Goal: Task Accomplishment & Management: Manage account settings

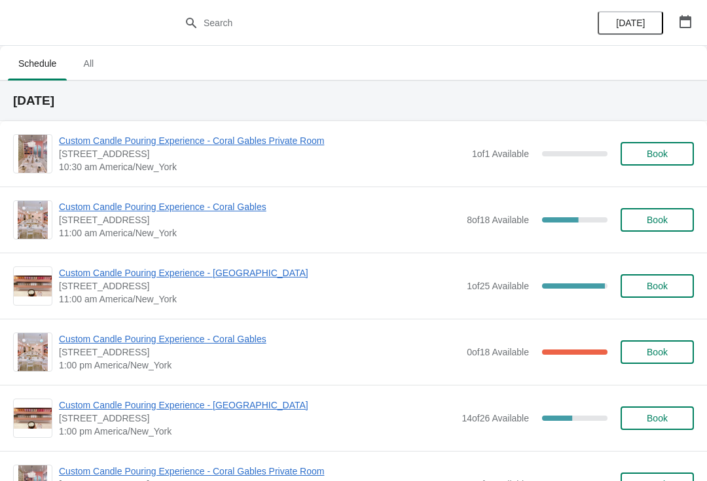
click at [257, 220] on span "[STREET_ADDRESS]" at bounding box center [259, 219] width 401 height 13
click at [122, 209] on span "Custom Candle Pouring Experience - Coral Gables" at bounding box center [259, 206] width 401 height 13
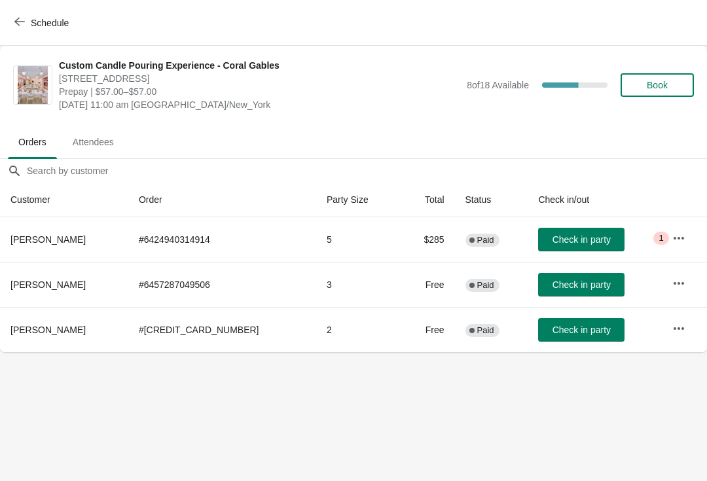
click at [560, 329] on span "Check in party" at bounding box center [581, 330] width 58 height 10
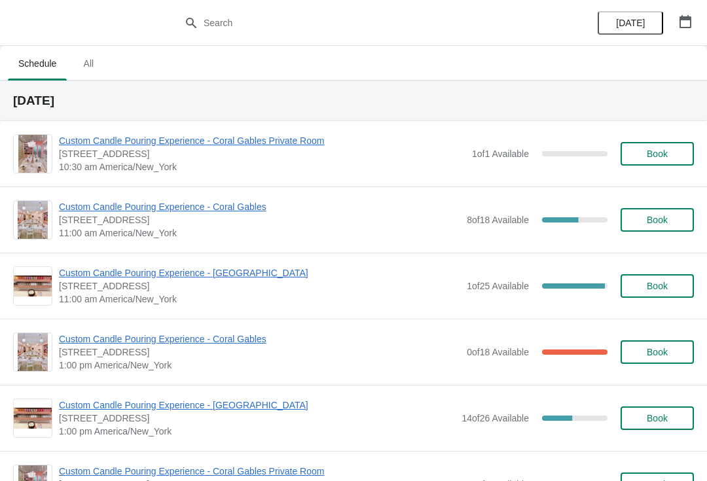
click at [255, 212] on span "Custom Candle Pouring Experience - Coral Gables" at bounding box center [259, 206] width 401 height 13
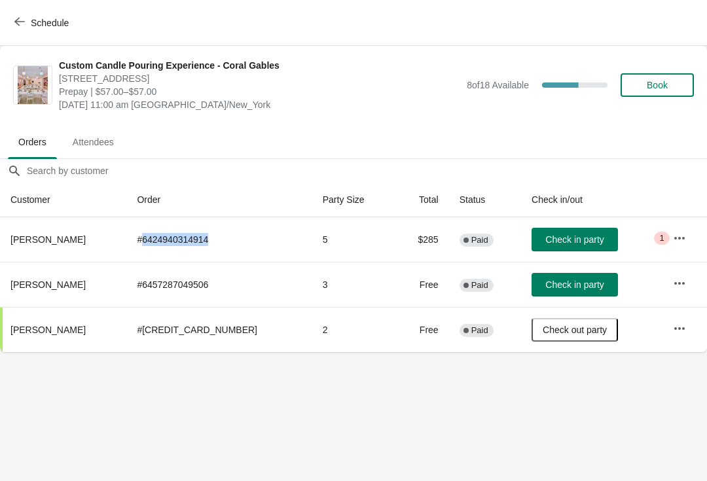
copy td "6424940314914"
click at [58, 26] on span "Schedule" at bounding box center [50, 23] width 38 height 10
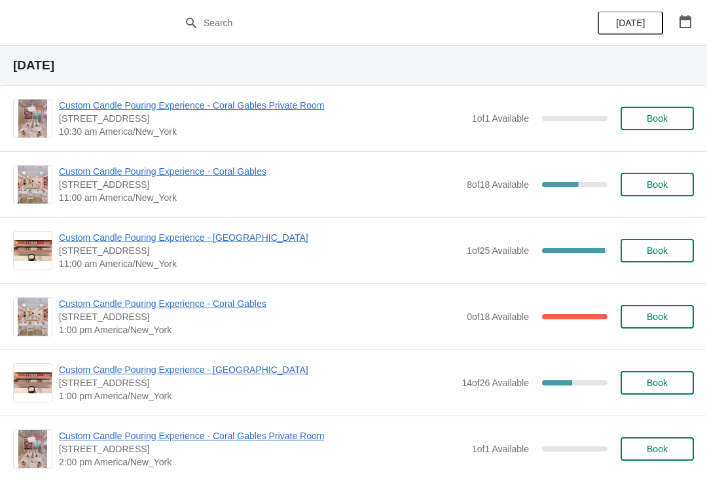
scroll to position [36, 0]
click at [255, 306] on span "Custom Candle Pouring Experience - Coral Gables" at bounding box center [259, 302] width 401 height 13
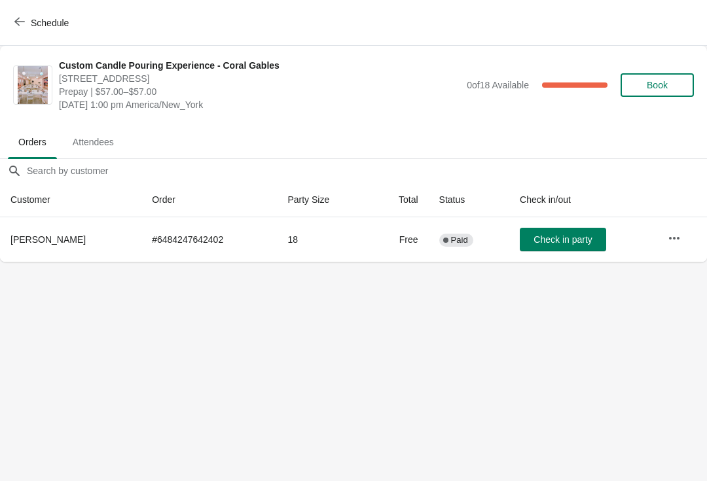
click at [63, 24] on span "Schedule" at bounding box center [50, 23] width 38 height 10
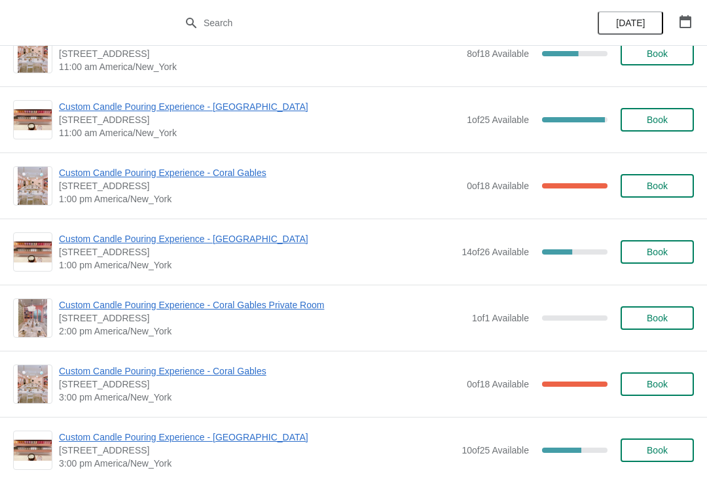
scroll to position [168, 0]
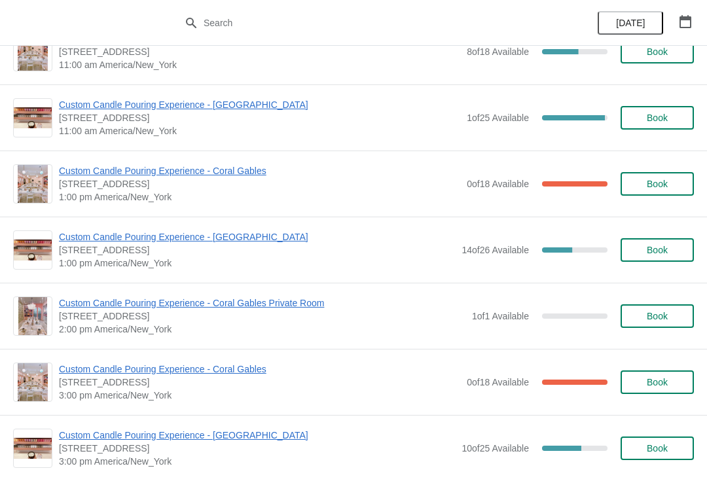
click at [224, 363] on span "Custom Candle Pouring Experience - Coral Gables" at bounding box center [259, 369] width 401 height 13
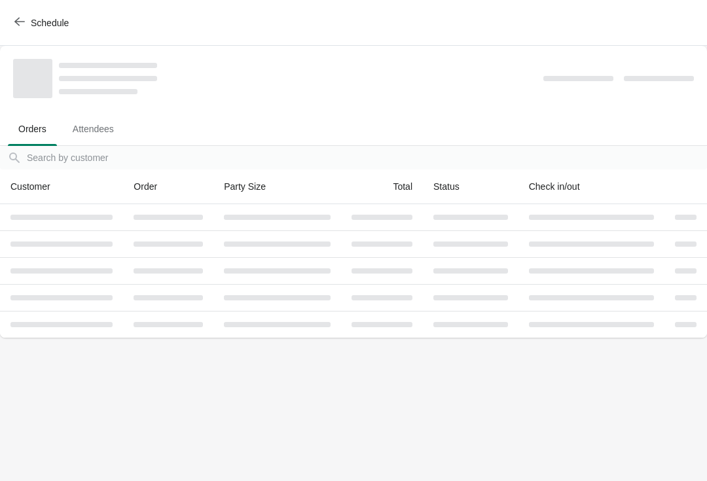
scroll to position [0, 0]
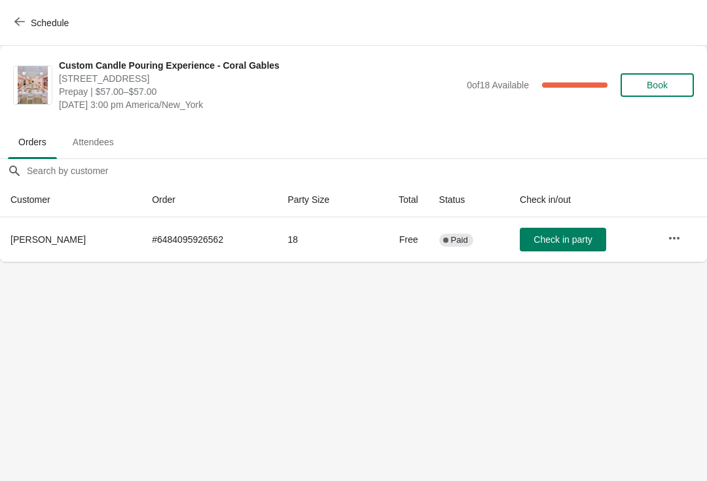
click at [56, 22] on span "Schedule" at bounding box center [50, 23] width 38 height 10
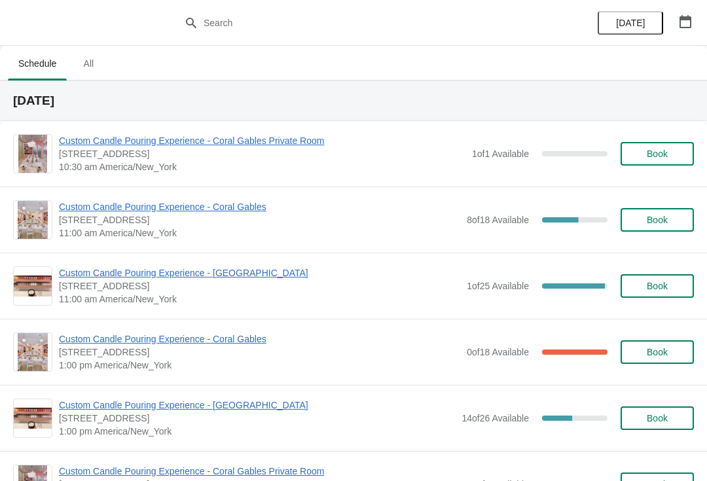
click at [123, 279] on span "Custom Candle Pouring Experience - [GEOGRAPHIC_DATA]" at bounding box center [259, 272] width 401 height 13
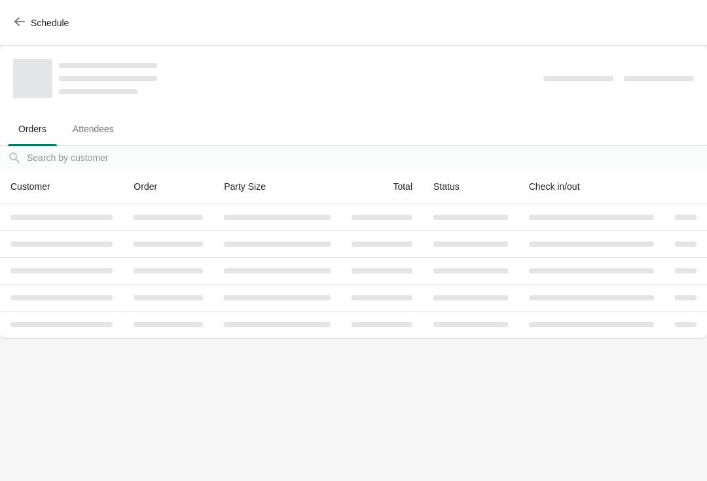
click at [48, 27] on span "Schedule" at bounding box center [50, 23] width 38 height 10
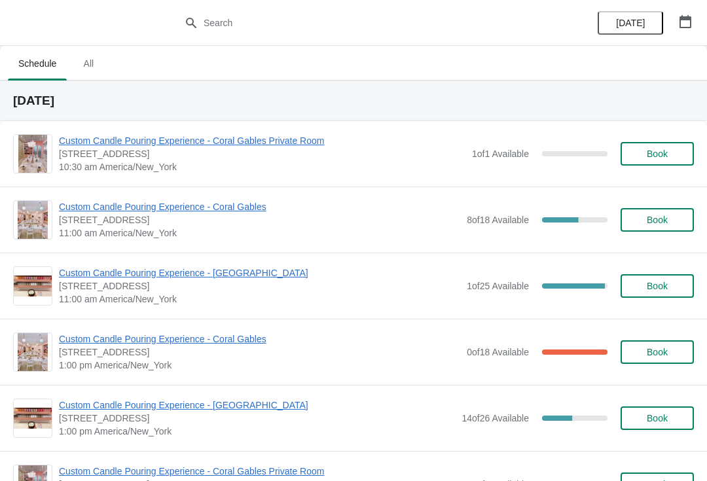
click at [77, 211] on span "Custom Candle Pouring Experience - Coral Gables" at bounding box center [259, 206] width 401 height 13
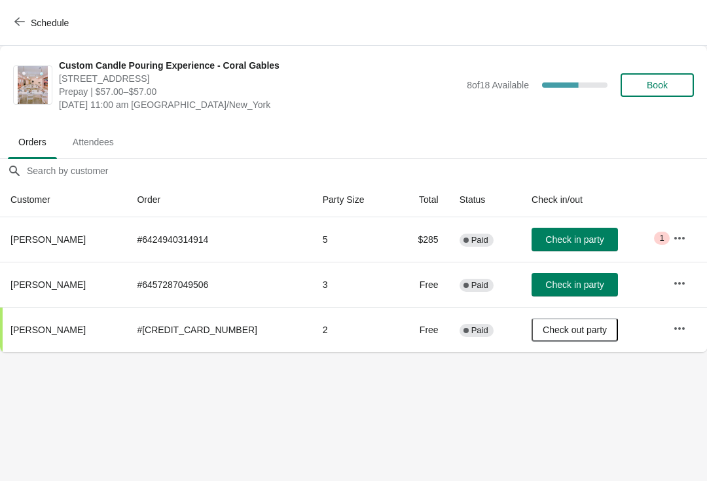
click at [575, 240] on span "Check in party" at bounding box center [574, 239] width 58 height 10
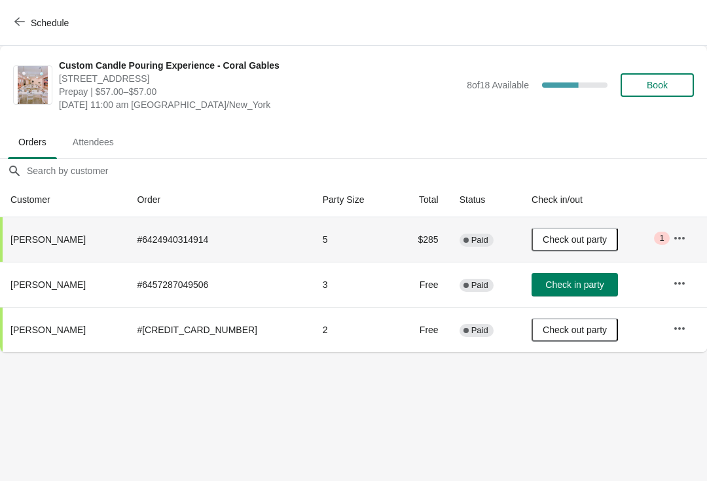
click at [572, 289] on span "Check in party" at bounding box center [574, 284] width 58 height 10
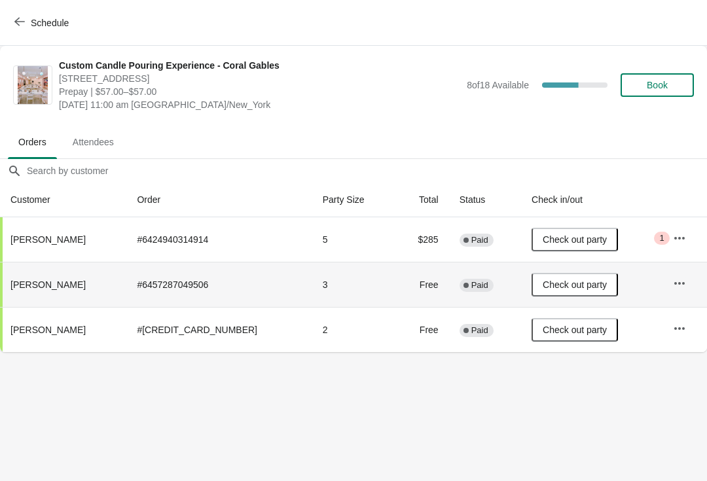
click at [46, 12] on button "Schedule" at bounding box center [43, 23] width 73 height 24
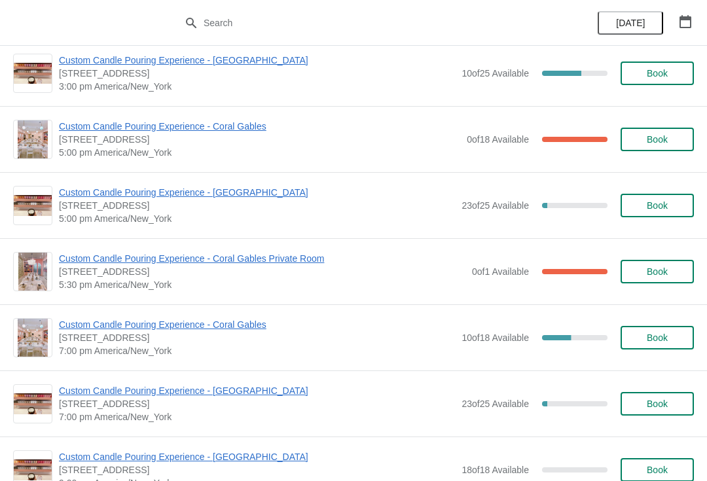
scroll to position [542, 0]
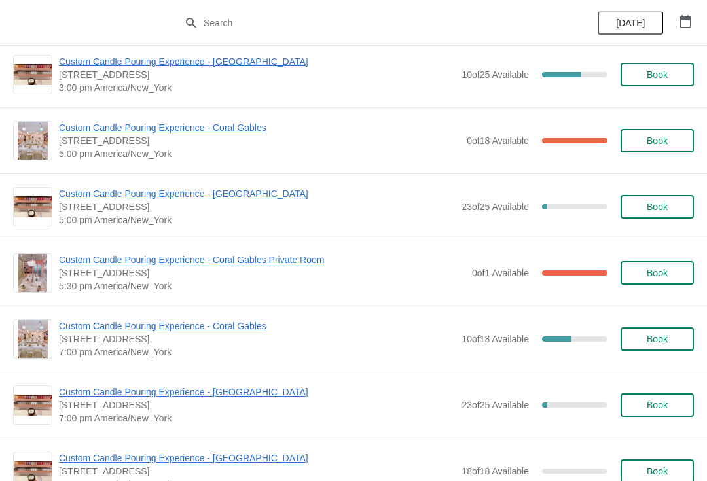
click at [77, 126] on span "Custom Candle Pouring Experience - Coral Gables" at bounding box center [259, 127] width 401 height 13
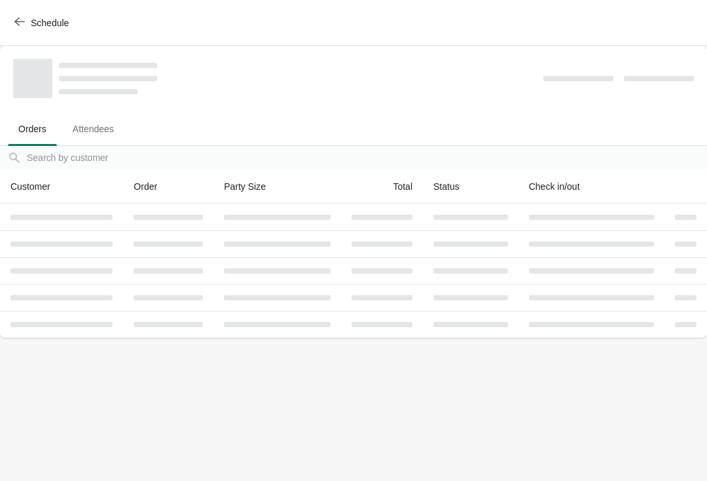
scroll to position [0, 0]
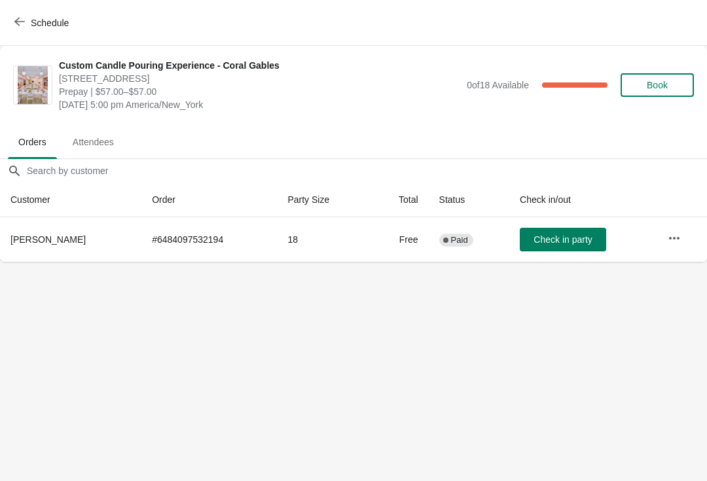
click at [39, 18] on span "Schedule" at bounding box center [50, 23] width 38 height 10
